Goal: Obtain resource: Obtain resource

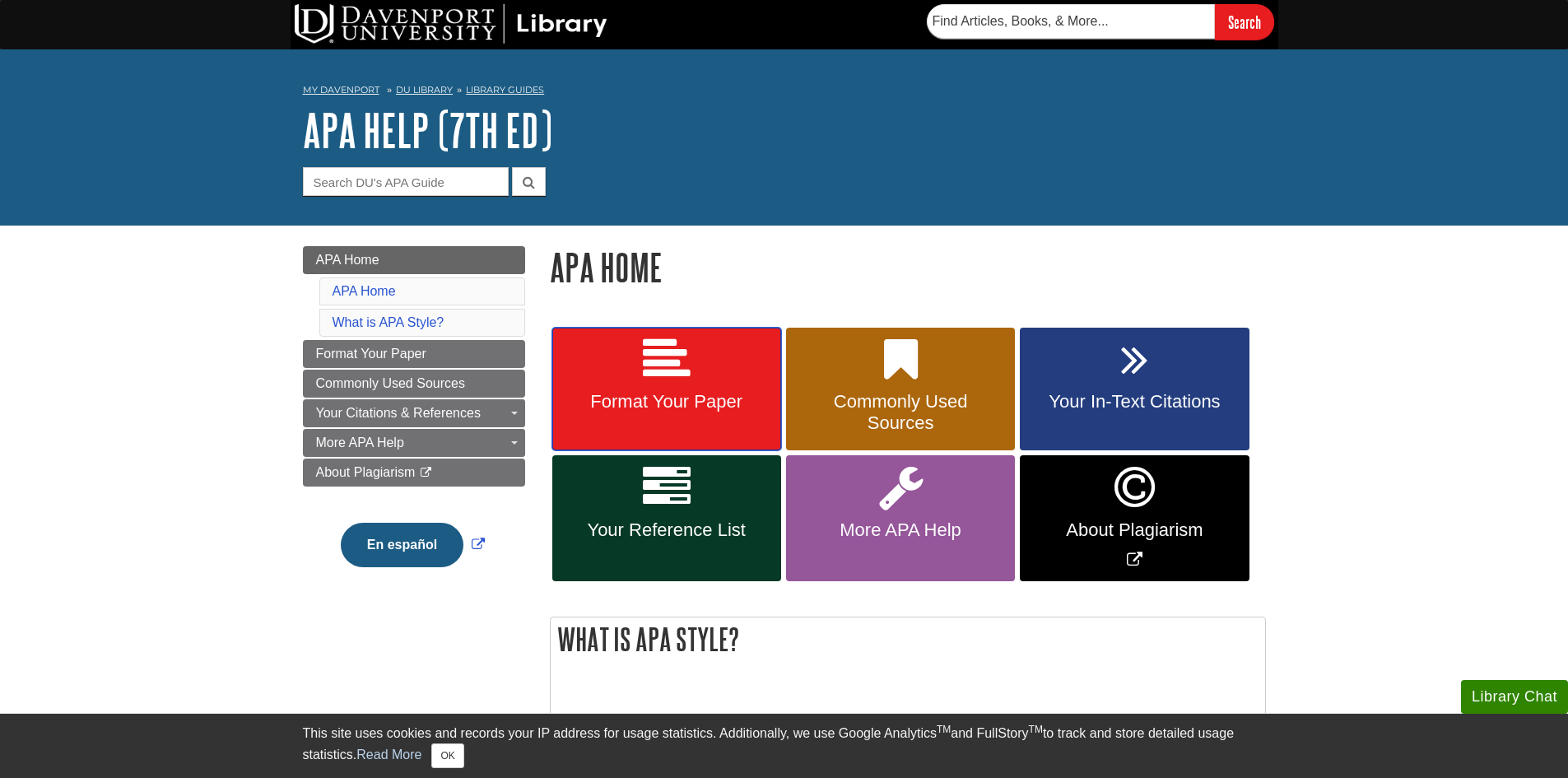
click at [645, 420] on link "Format Your Paper" at bounding box center [667, 389] width 229 height 124
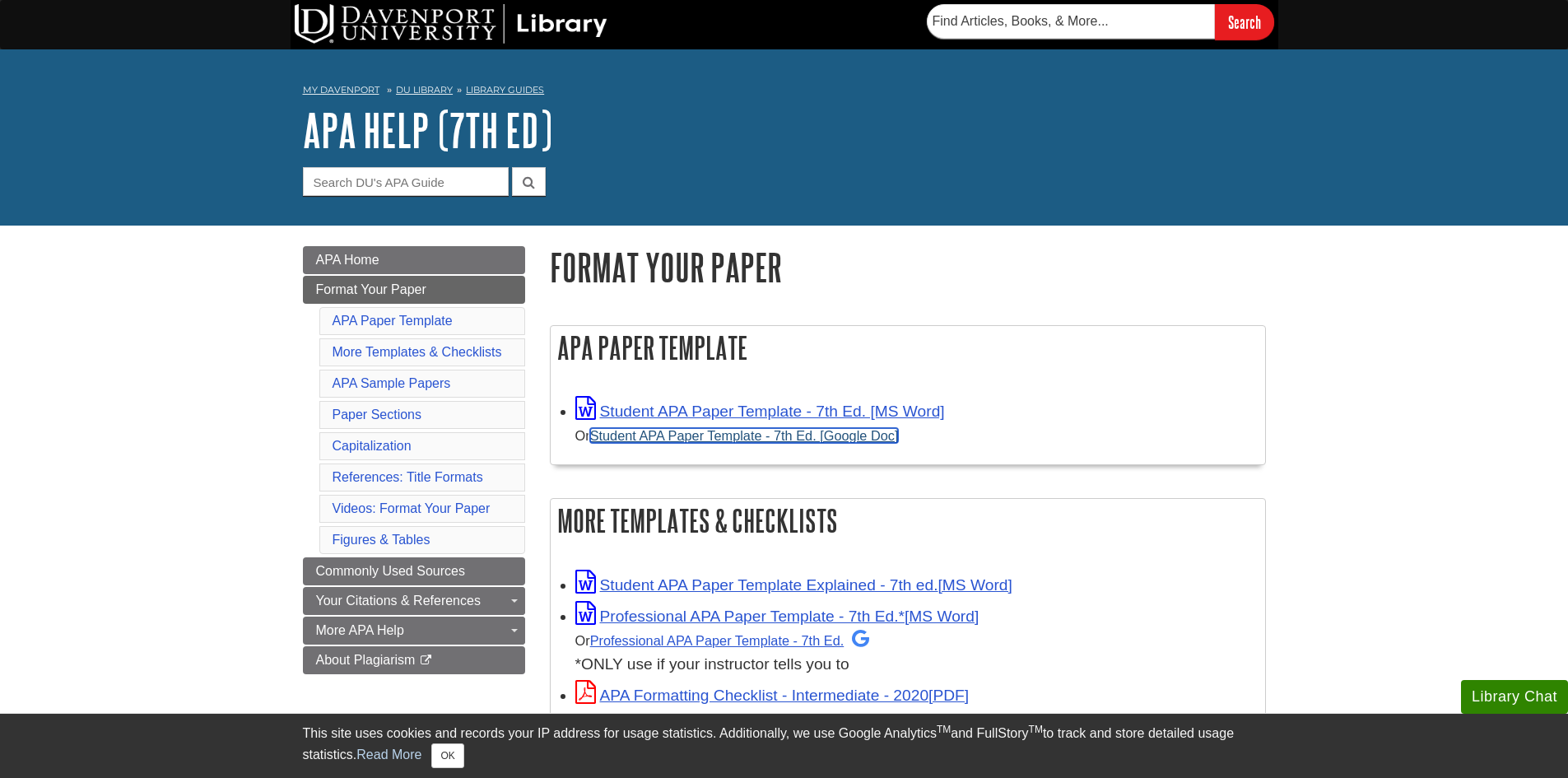
click at [686, 436] on link "Student APA Paper Template - 7th Ed. [Google Doc]" at bounding box center [745, 435] width 308 height 15
